Goal: Book appointment/travel/reservation

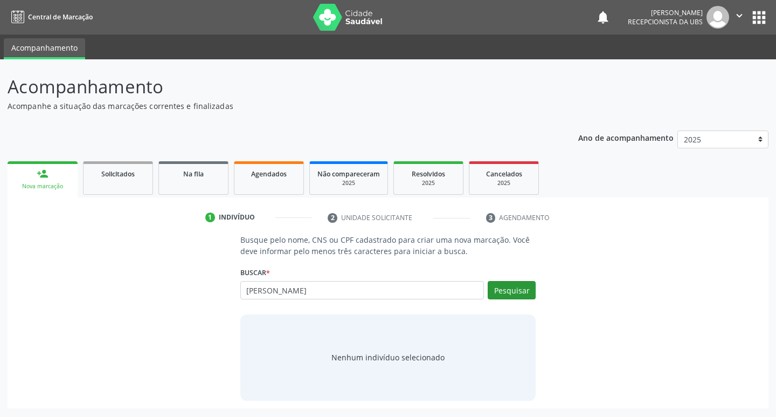
type input "[PERSON_NAME]"
click at [500, 293] on button "Pesquisar" at bounding box center [512, 290] width 48 height 18
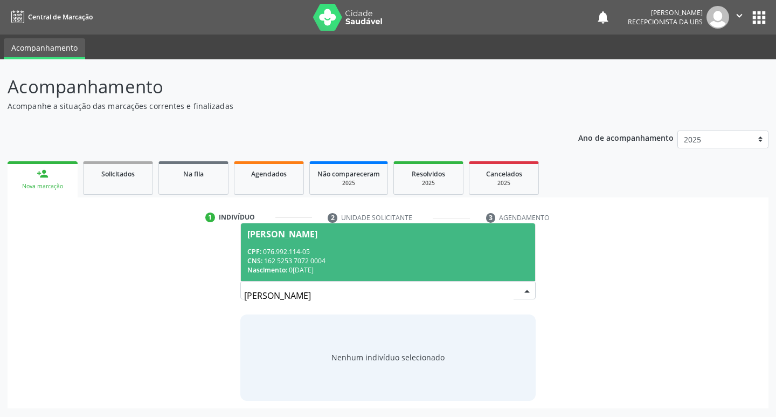
click at [367, 246] on span "[PERSON_NAME] CPF: 076.992.114-05 CNS: 162 5253 7072 0004 Nascimento: 0[DATE]" at bounding box center [388, 252] width 295 height 58
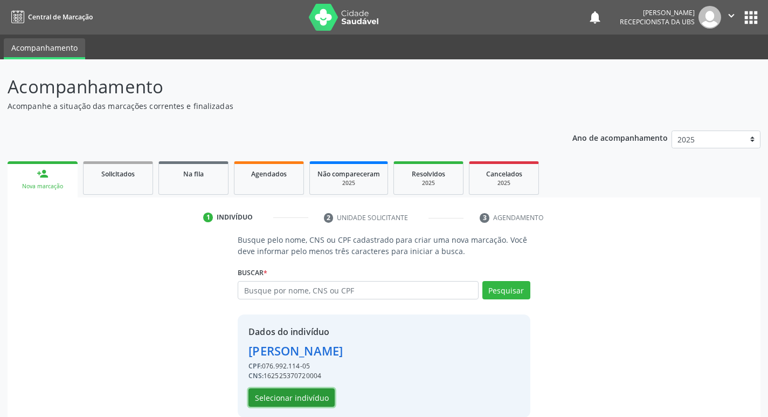
click at [299, 397] on button "Selecionar indivíduo" at bounding box center [292, 397] width 86 height 18
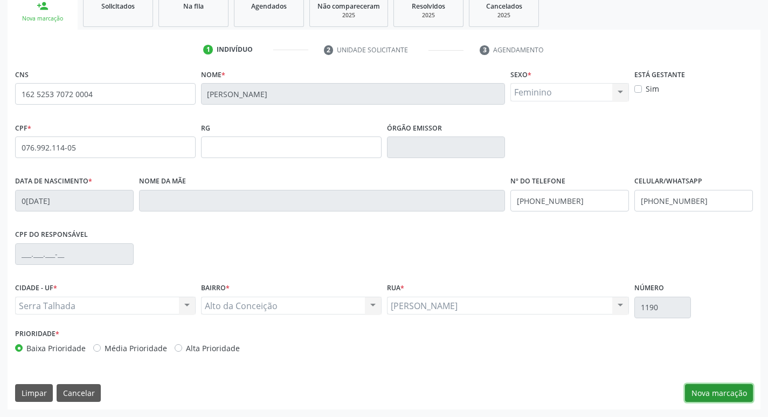
click at [714, 389] on button "Nova marcação" at bounding box center [719, 393] width 68 height 18
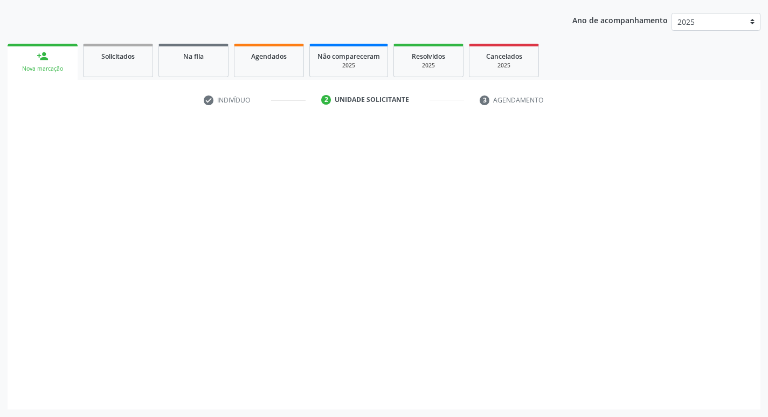
scroll to position [118, 0]
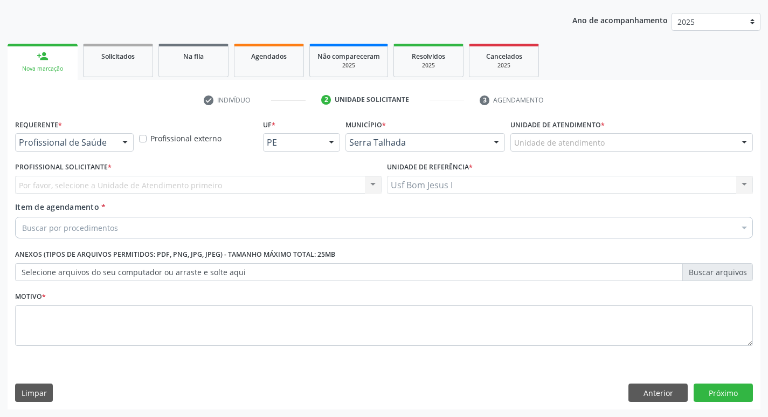
click at [127, 144] on div at bounding box center [125, 143] width 16 height 18
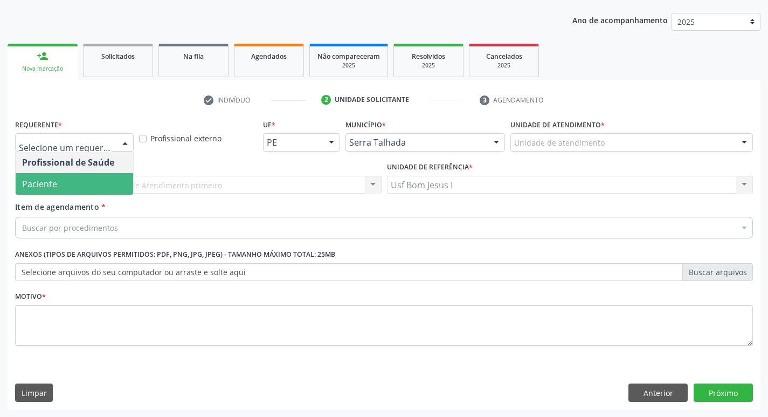
click at [109, 181] on span "Paciente" at bounding box center [75, 184] width 118 height 22
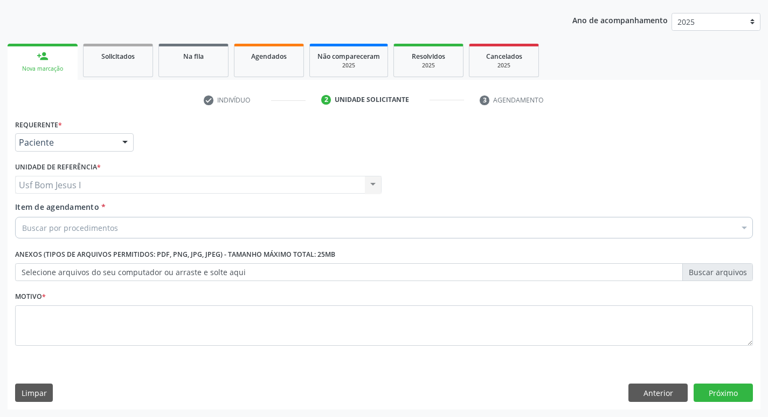
click at [138, 224] on div "Buscar por procedimentos" at bounding box center [384, 228] width 738 height 22
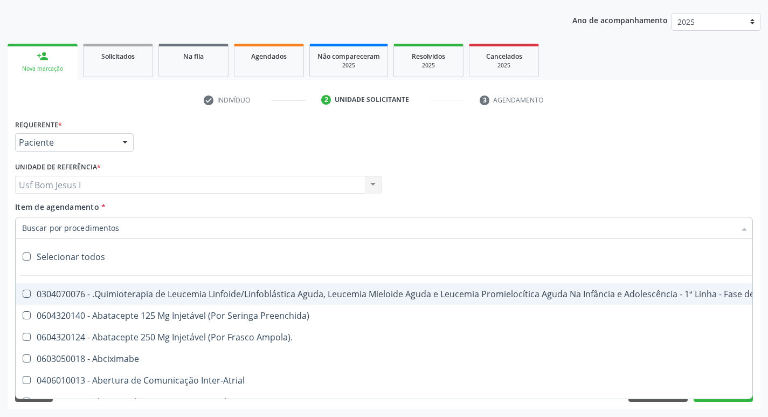
click at [127, 227] on input "Item de agendamento *" at bounding box center [378, 228] width 713 height 22
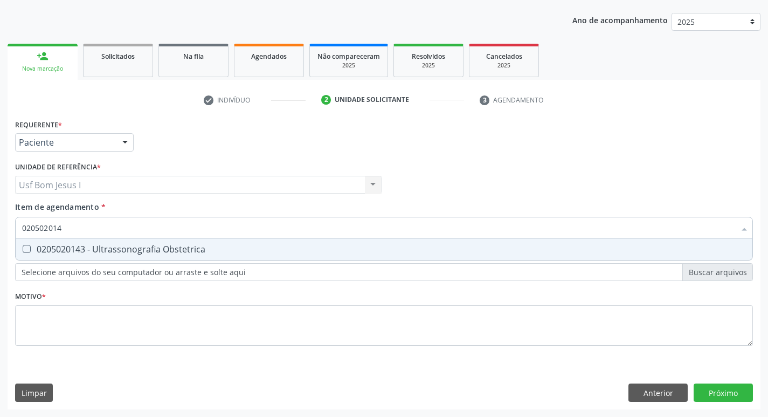
type input "0205020143"
click at [93, 253] on div "0205020143 - Ultrassonografia Obstetrica" at bounding box center [384, 249] width 724 height 9
checkbox Obstetrica "true"
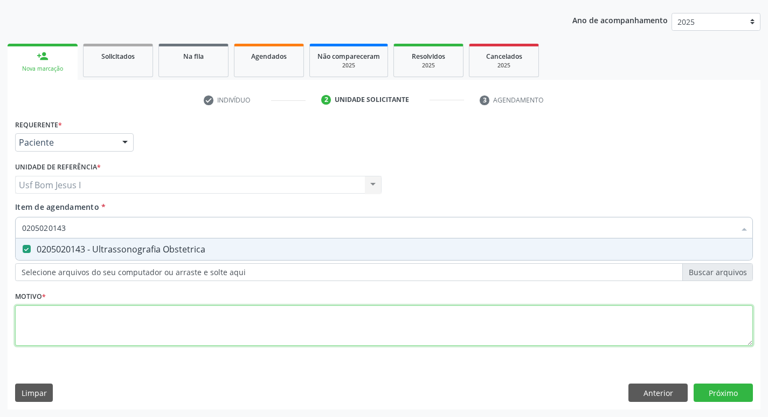
click at [102, 330] on div "Requerente * Paciente Profissional de Saúde Paciente Nenhum resultado encontrad…" at bounding box center [384, 238] width 738 height 244
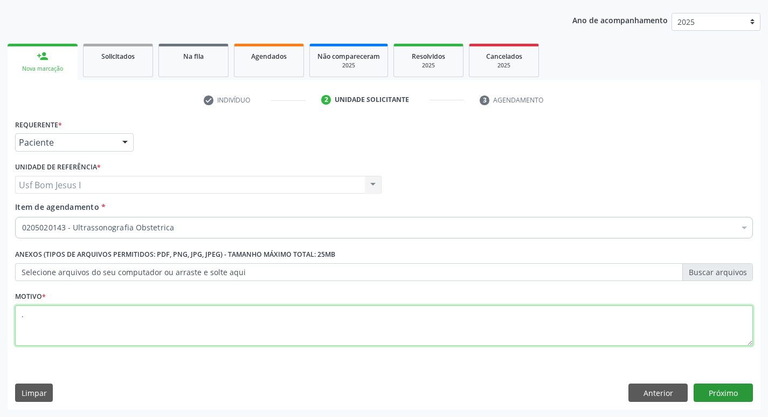
type textarea "."
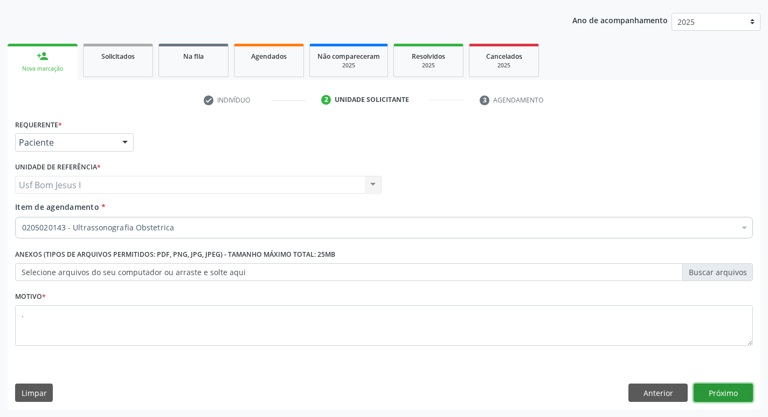
click at [738, 399] on button "Próximo" at bounding box center [723, 392] width 59 height 18
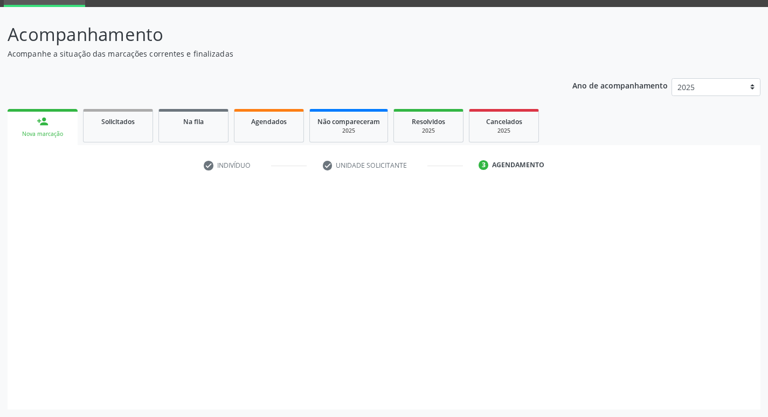
scroll to position [52, 0]
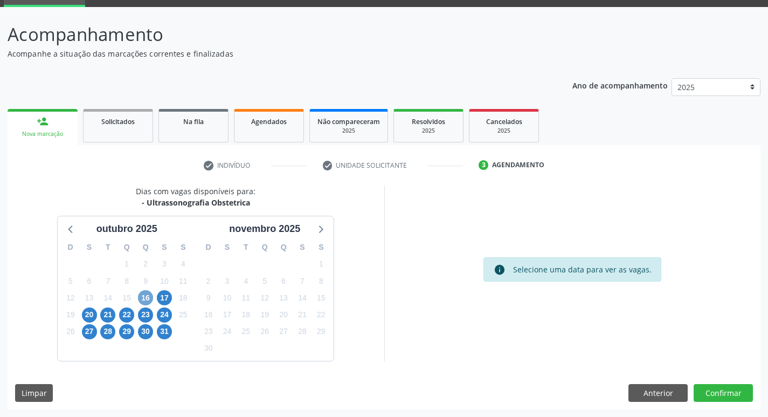
click at [147, 302] on span "16" at bounding box center [145, 297] width 15 height 15
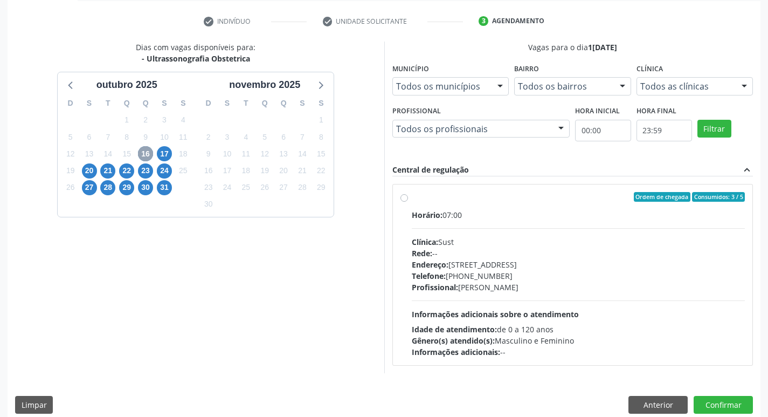
scroll to position [208, 0]
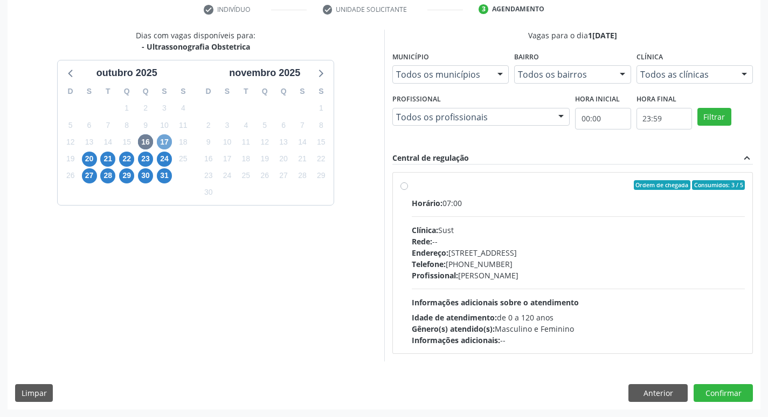
click at [166, 145] on span "17" at bounding box center [164, 141] width 15 height 15
click at [89, 153] on span "20" at bounding box center [89, 158] width 15 height 15
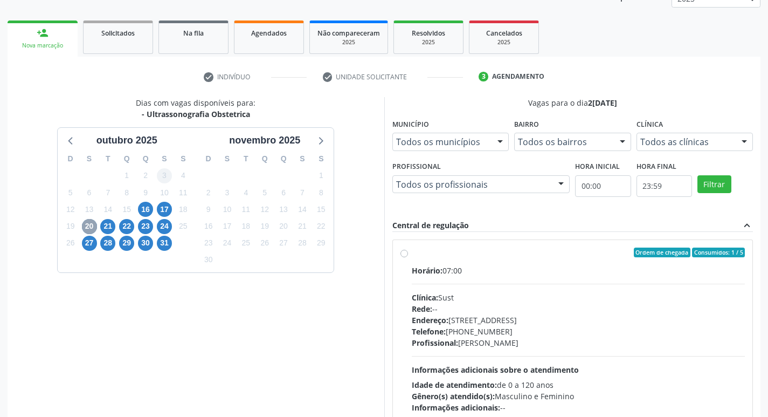
scroll to position [100, 0]
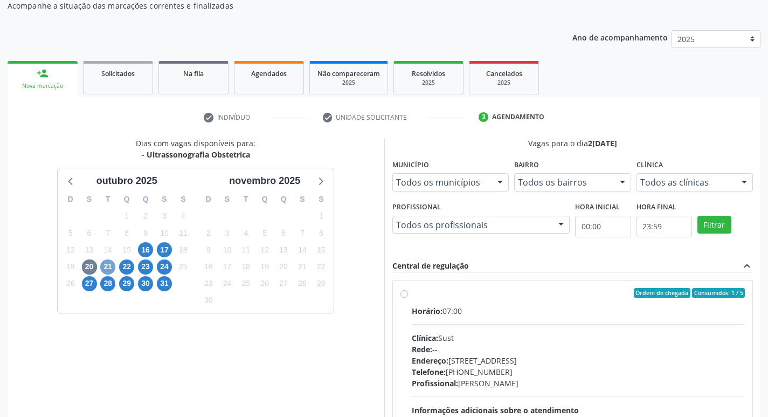
click at [108, 268] on span "21" at bounding box center [107, 266] width 15 height 15
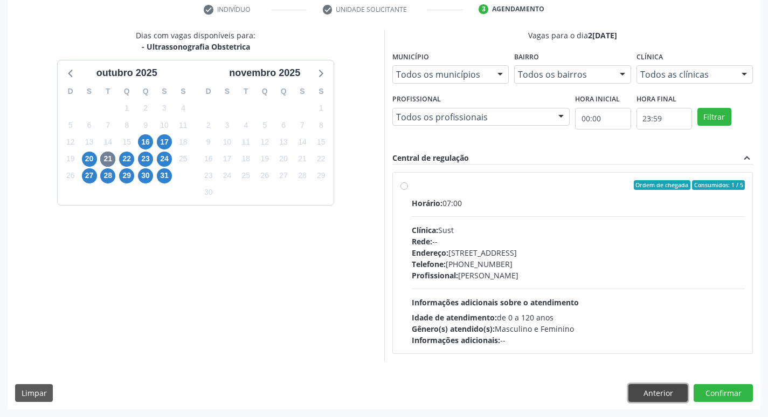
click at [644, 394] on button "Anterior" at bounding box center [658, 393] width 59 height 18
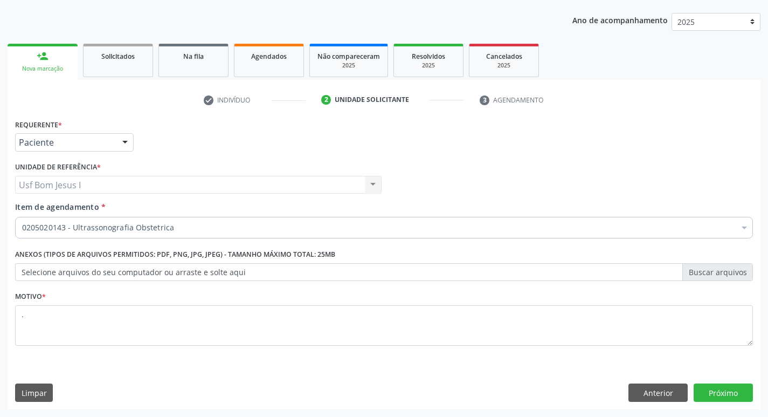
scroll to position [118, 0]
